Goal: Task Accomplishment & Management: Manage account settings

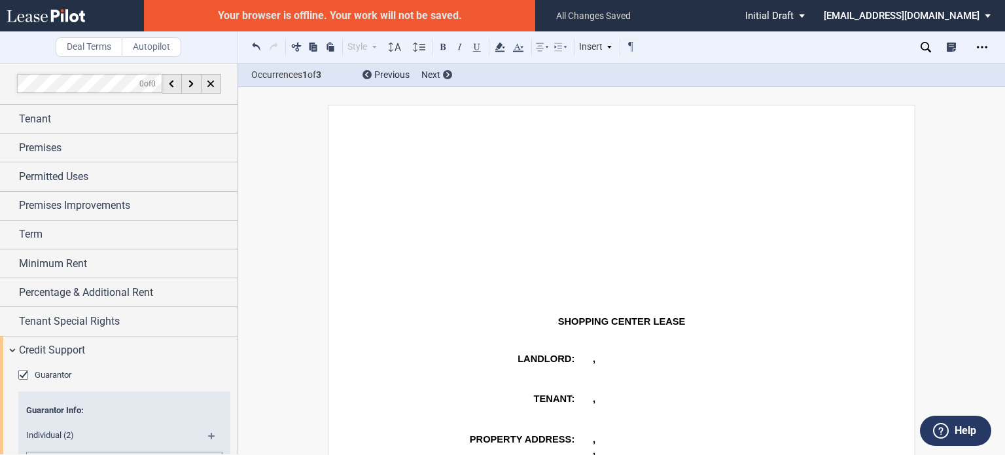
scroll to position [445, 0]
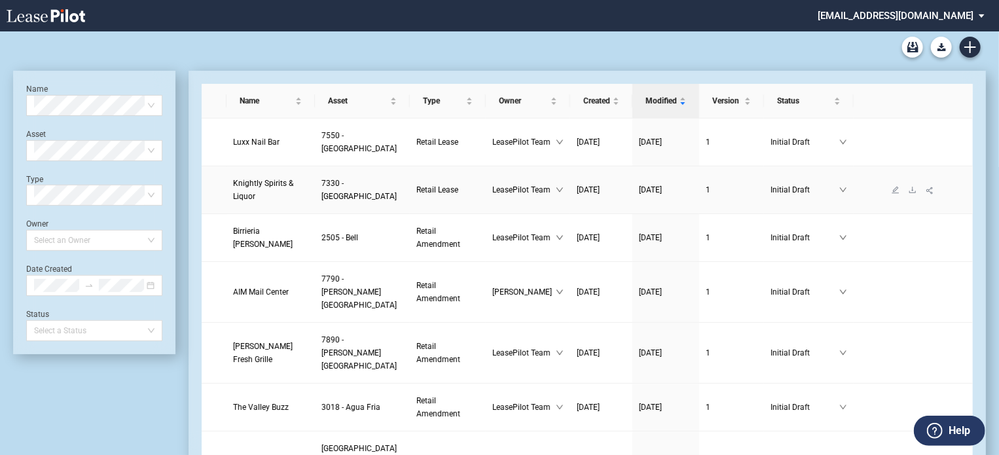
click at [240, 200] on span "Knightly Spirits & Liquor" at bounding box center [263, 190] width 60 height 22
